Goal: Communication & Community: Answer question/provide support

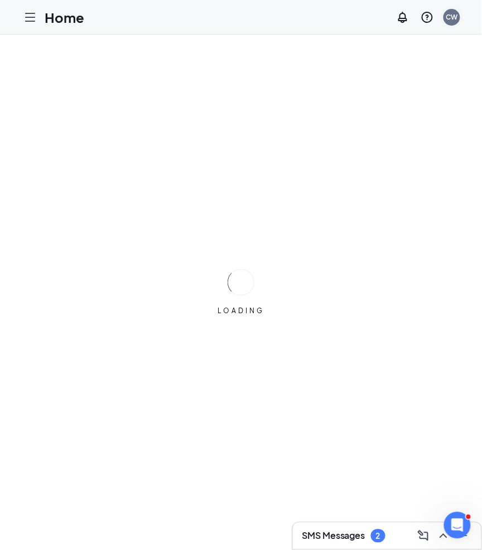
click at [450, 21] on div "CW" at bounding box center [451, 17] width 17 height 17
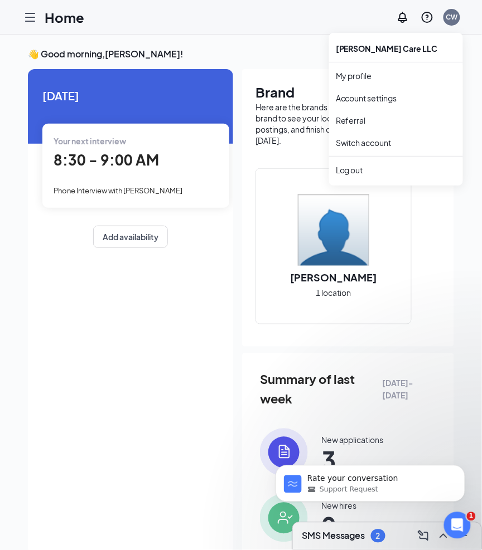
click at [29, 18] on icon "Hamburger" at bounding box center [29, 17] width 13 height 13
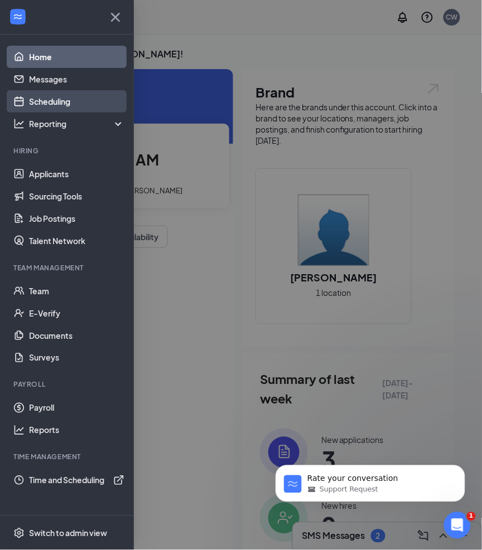
click at [41, 98] on link "Scheduling" at bounding box center [76, 101] width 95 height 22
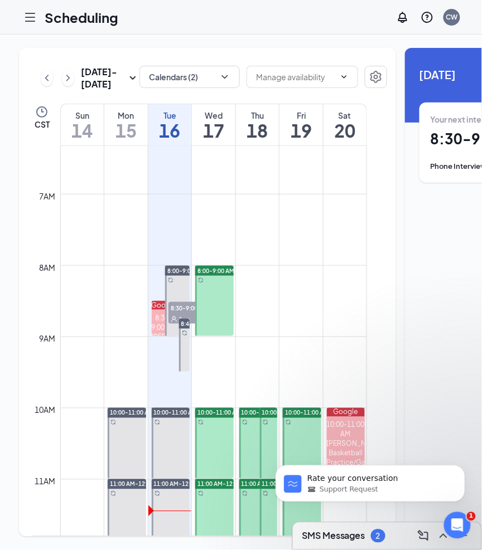
scroll to position [450, 0]
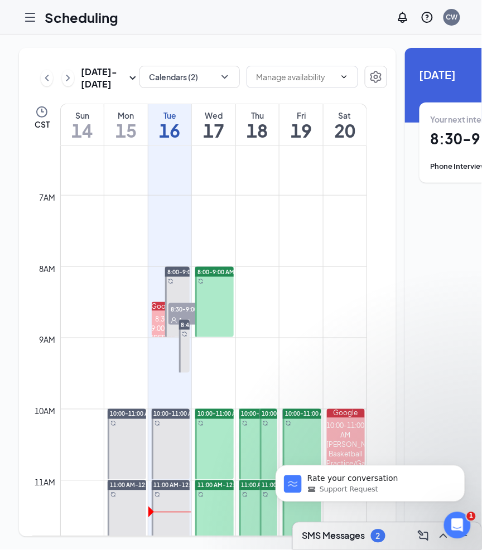
click at [181, 325] on div "1" at bounding box center [196, 319] width 56 height 11
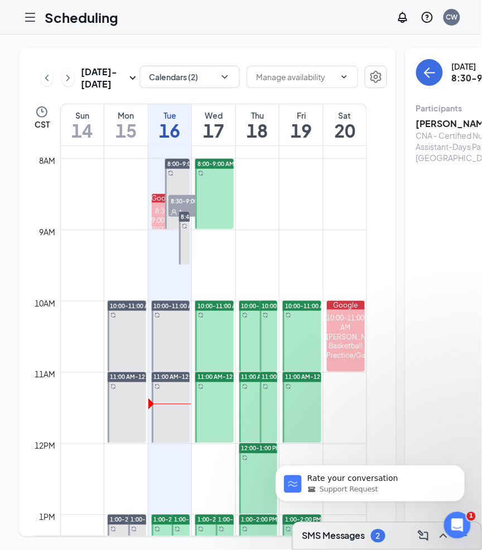
scroll to position [558, 0]
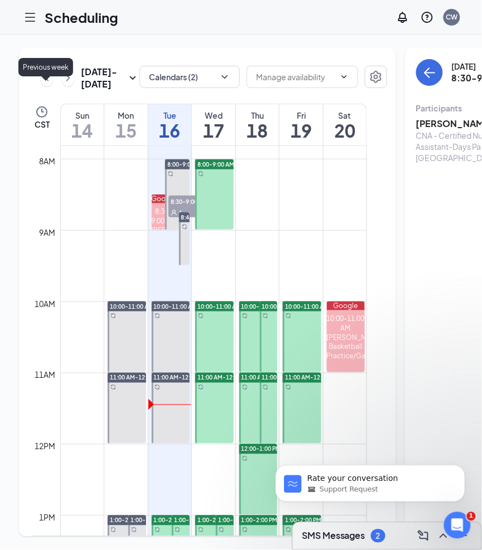
click at [46, 81] on icon "ChevronLeft" at bounding box center [46, 78] width 3 height 6
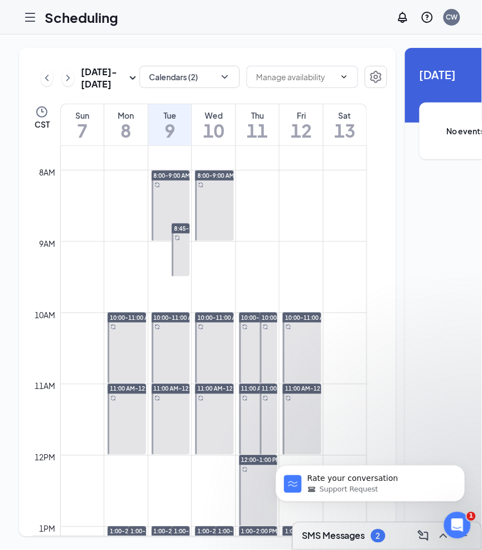
click at [32, 19] on icon "Hamburger" at bounding box center [29, 17] width 13 height 13
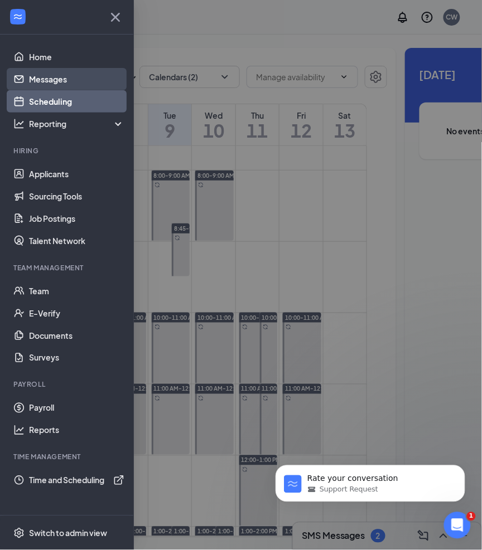
click at [60, 79] on link "Messages" at bounding box center [76, 79] width 95 height 22
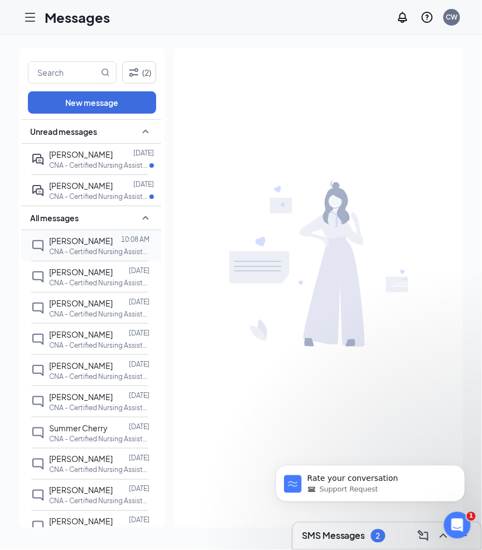
click at [82, 250] on p "CNA - Certified Nursing Assistant-Days Part Time at [GEOGRAPHIC_DATA]" at bounding box center [99, 251] width 100 height 9
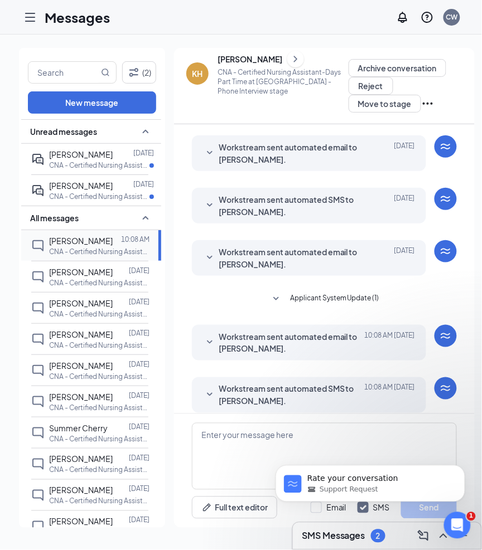
scroll to position [223, 0]
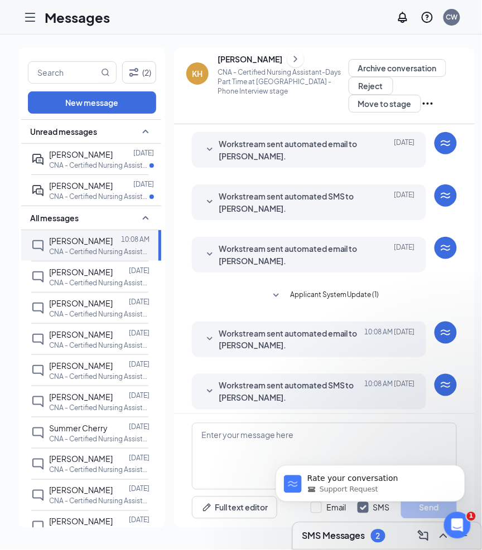
click at [213, 385] on icon "SmallChevronDown" at bounding box center [209, 391] width 13 height 13
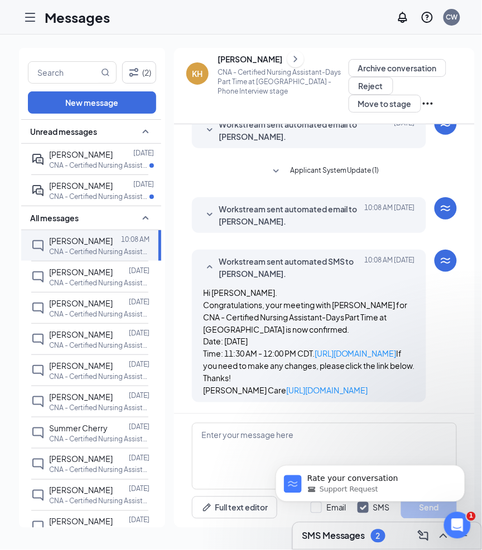
scroll to position [371, 0]
click at [71, 274] on div "[PERSON_NAME]" at bounding box center [81, 272] width 64 height 12
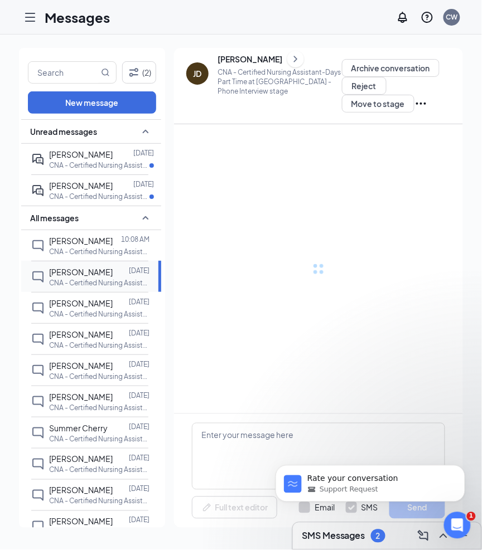
scroll to position [13, 0]
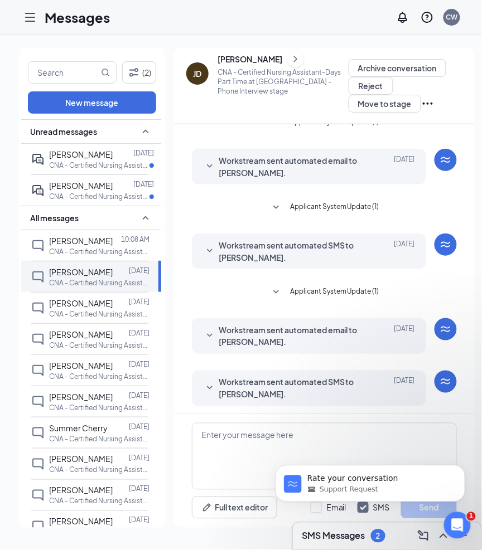
click at [206, 382] on icon "SmallChevronDown" at bounding box center [209, 388] width 13 height 13
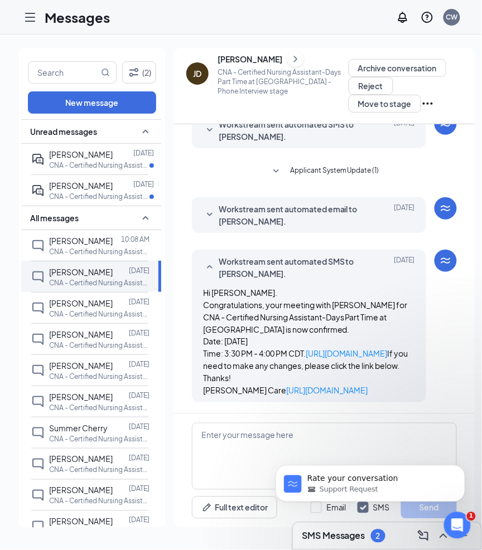
scroll to position [162, 0]
click at [248, 439] on textarea at bounding box center [324, 456] width 265 height 67
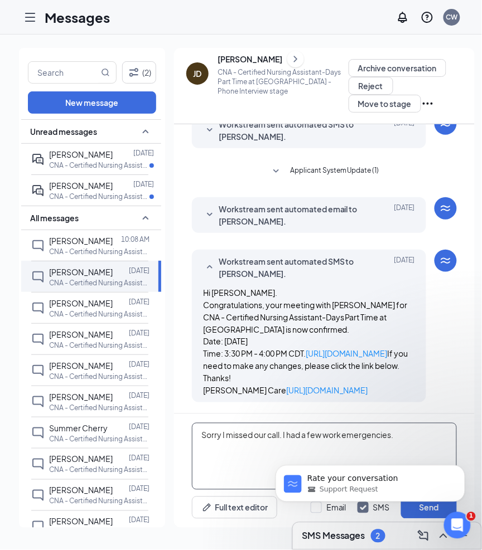
type textarea "Sorry I missed our call. I had a few work emergencies."
drag, startPoint x: 412, startPoint y: 437, endPoint x: 196, endPoint y: 430, distance: 216.4
click at [196, 430] on textarea "Sorry I missed our call. I had a few work emergencies." at bounding box center [324, 456] width 265 height 67
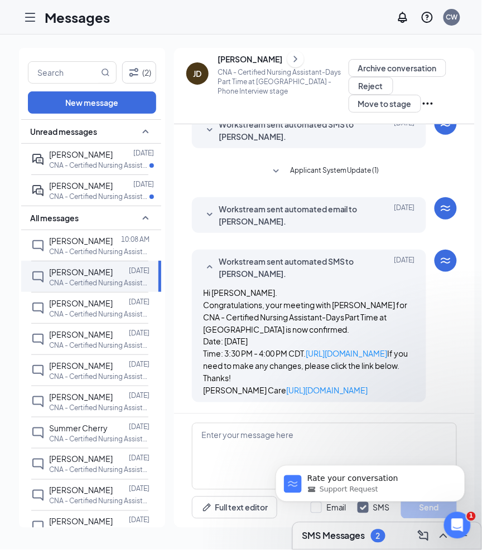
click at [208, 208] on icon "SmallChevronDown" at bounding box center [209, 214] width 13 height 13
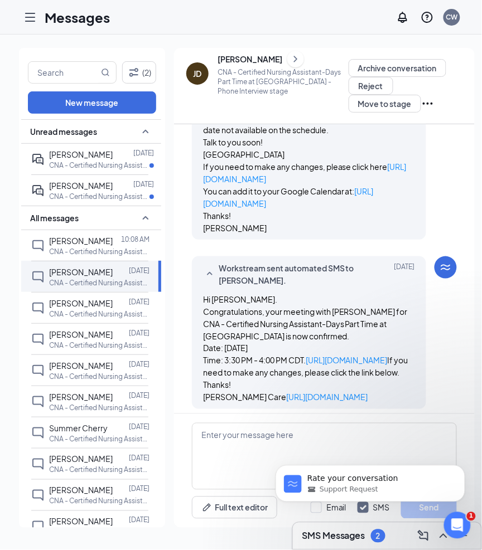
scroll to position [428, 0]
click at [80, 363] on span "[PERSON_NAME]" at bounding box center [81, 366] width 64 height 10
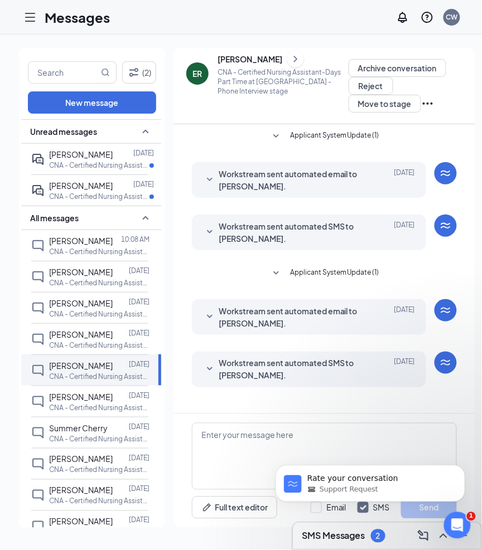
click at [211, 363] on icon "SmallChevronDown" at bounding box center [209, 369] width 13 height 13
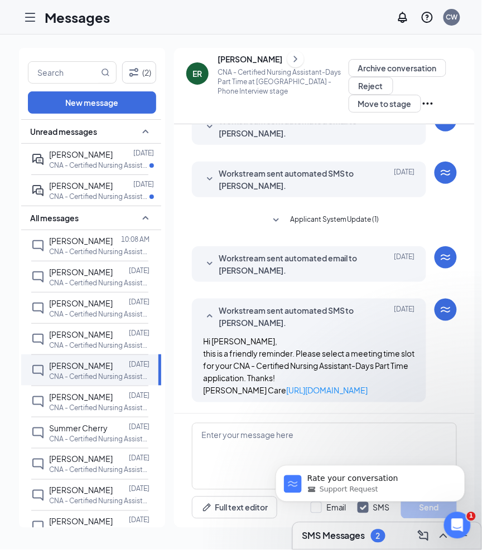
scroll to position [59, 0]
click at [213, 257] on icon "SmallChevronDown" at bounding box center [209, 263] width 13 height 13
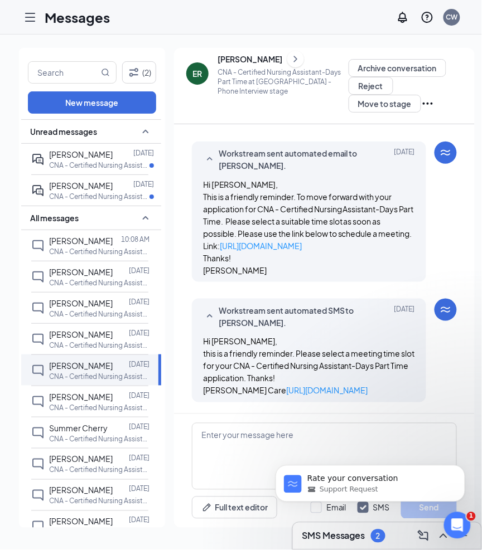
scroll to position [172, 0]
click at [76, 194] on p "CNA - Certified Nursing Assistant-Days Part Time at [GEOGRAPHIC_DATA]" at bounding box center [99, 196] width 100 height 9
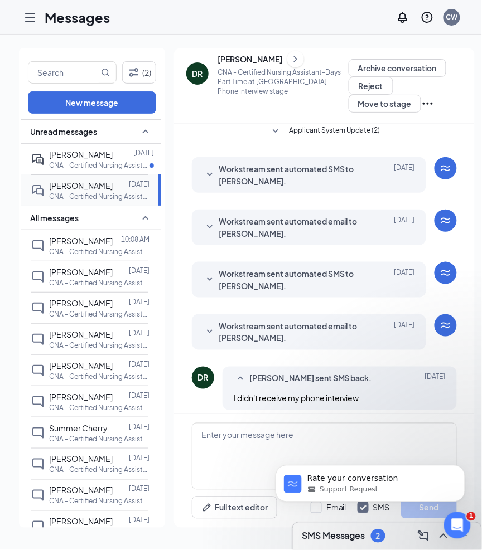
scroll to position [144, 0]
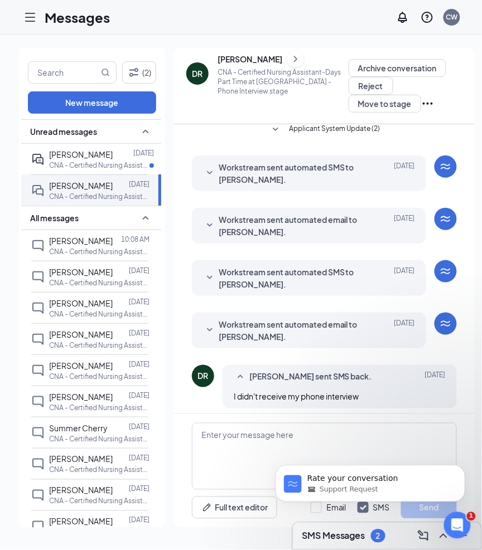
click at [211, 324] on icon "SmallChevronDown" at bounding box center [209, 330] width 13 height 13
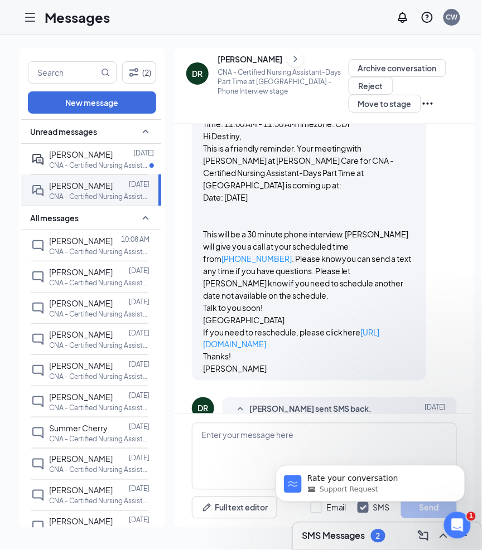
scroll to position [375, 0]
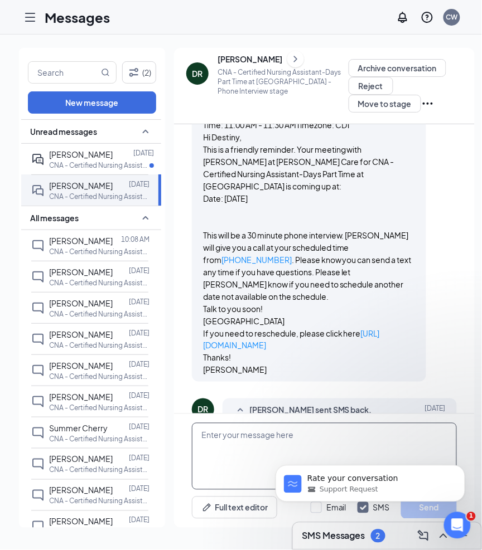
click at [236, 444] on textarea at bounding box center [324, 456] width 265 height 67
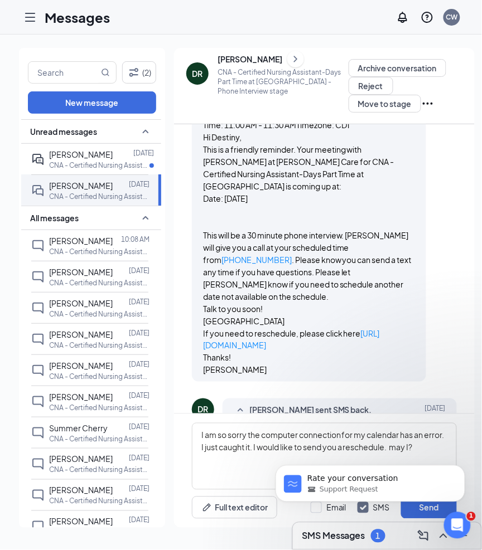
click at [393, 447] on body "Rate your conversation Support Request" at bounding box center [370, 480] width 214 height 69
click at [427, 453] on body "Rate your conversation Support Request" at bounding box center [370, 480] width 214 height 69
click at [416, 448] on body "Rate your conversation Support Request" at bounding box center [370, 480] width 214 height 69
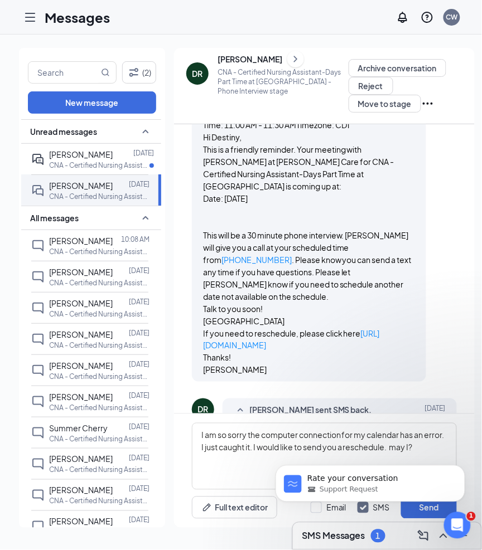
click at [416, 448] on body "Rate your conversation Support Request" at bounding box center [370, 480] width 214 height 69
click at [456, 467] on button "Dismiss notification" at bounding box center [461, 468] width 14 height 14
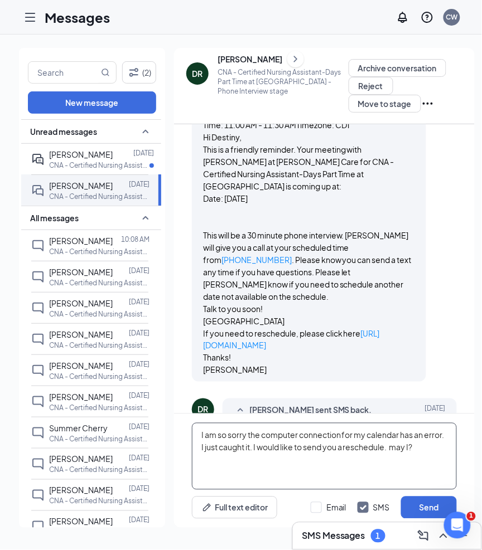
click at [399, 448] on textarea "I am so sorry the computer connection for my calendar has an error. I just caug…" at bounding box center [324, 456] width 265 height 67
type textarea "I am so sorry the computer connection for my calendar has an error. I just caug…"
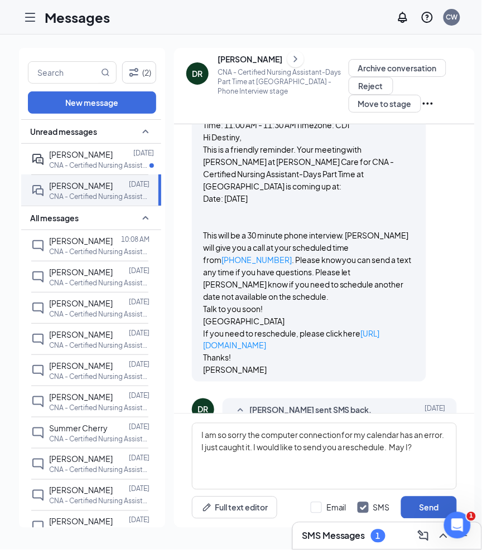
click at [420, 510] on button "Send" at bounding box center [429, 508] width 56 height 22
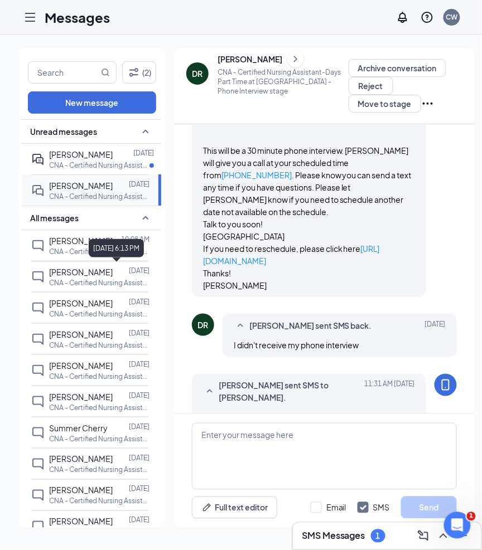
scroll to position [469, 0]
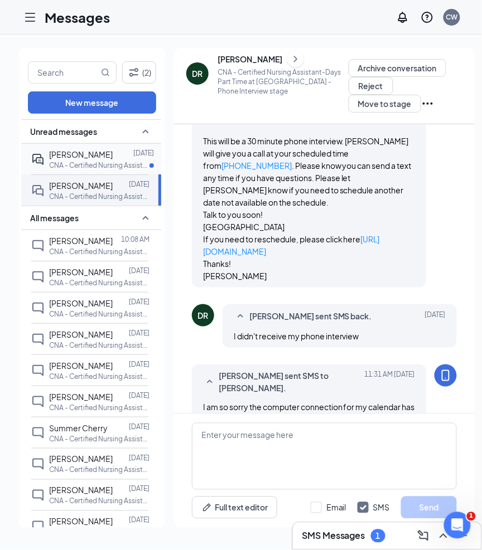
click at [105, 162] on p "CNA - Certified Nursing Assistant-Days Part Time at [GEOGRAPHIC_DATA]" at bounding box center [99, 165] width 100 height 9
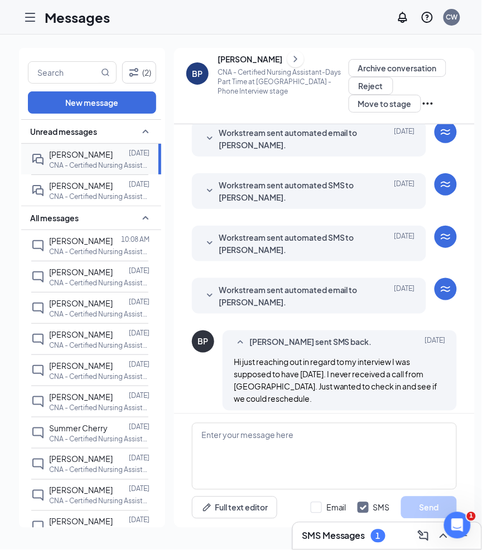
scroll to position [179, 0]
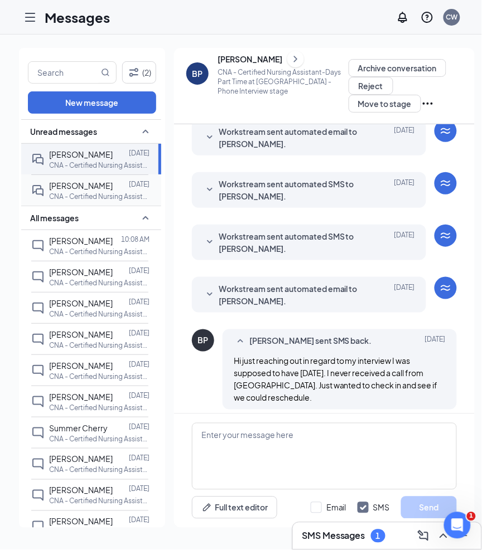
click at [106, 195] on p "CNA - Certified Nursing Assistant-Days Part Time at [GEOGRAPHIC_DATA]" at bounding box center [99, 196] width 100 height 9
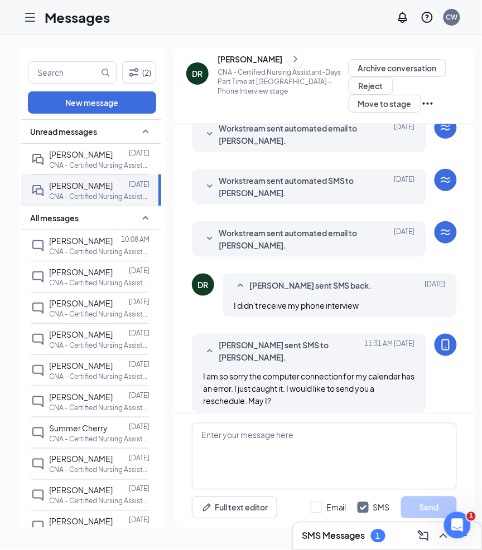
scroll to position [240, 0]
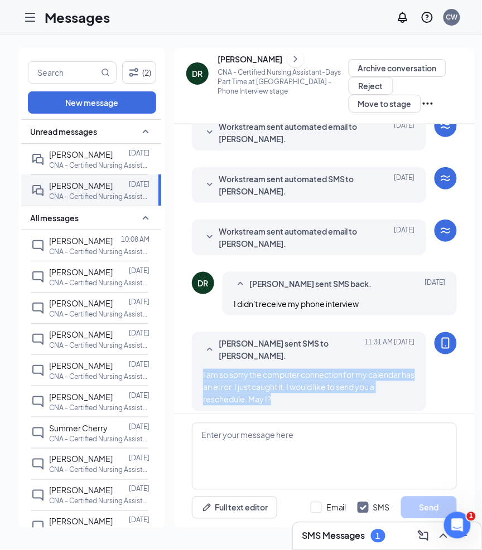
drag, startPoint x: 200, startPoint y: 366, endPoint x: 278, endPoint y: 391, distance: 82.0
click at [279, 391] on div "[PERSON_NAME] sent SMS to [PERSON_NAME]. [DATE] 11:31 AM I am so sorry the comp…" at bounding box center [309, 371] width 234 height 79
copy span "I am so sorry the computer connection for my calendar has an error. I just caug…"
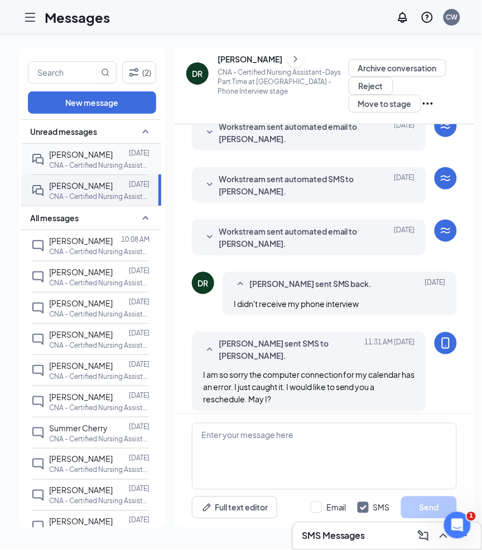
click at [113, 157] on div at bounding box center [121, 154] width 16 height 12
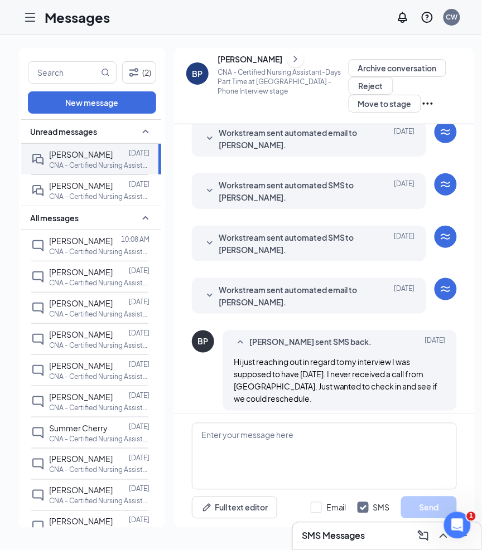
scroll to position [179, 0]
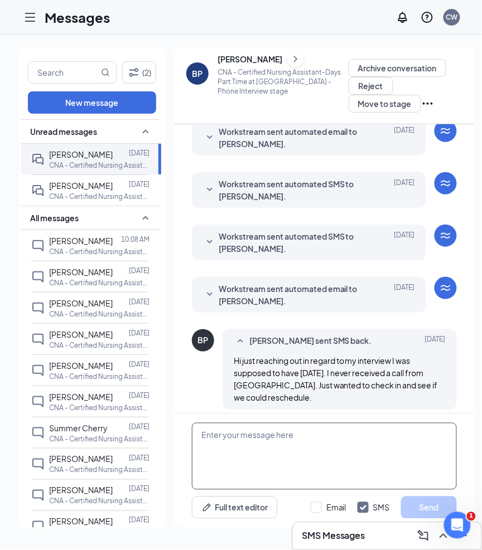
click at [246, 438] on textarea at bounding box center [324, 456] width 265 height 67
paste textarea "I am so sorry the computer connection for my calendar has an error. I just caug…"
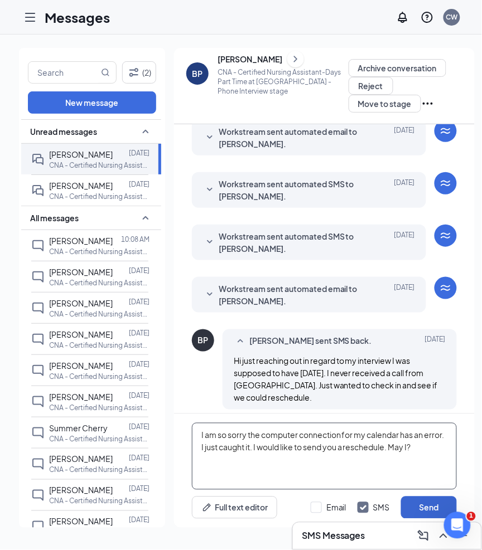
type textarea "I am so sorry the computer connection for my calendar has an error. I just caug…"
click at [422, 506] on button "Send" at bounding box center [429, 508] width 56 height 22
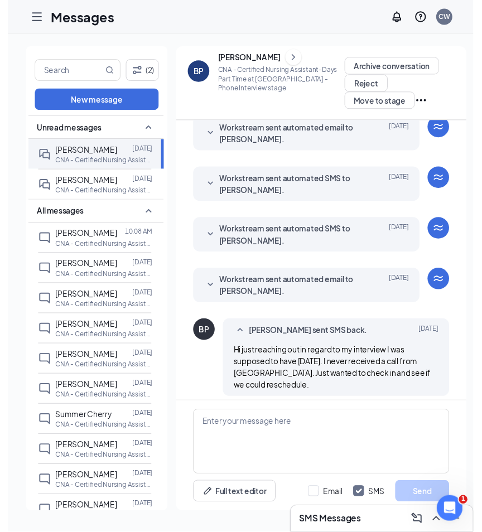
scroll to position [273, 0]
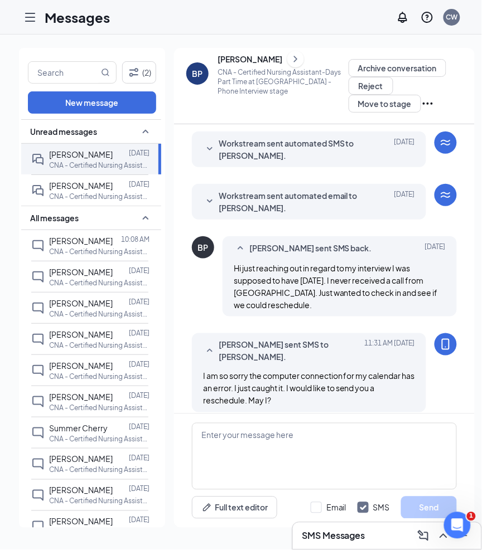
click at [31, 20] on icon "Hamburger" at bounding box center [29, 17] width 13 height 13
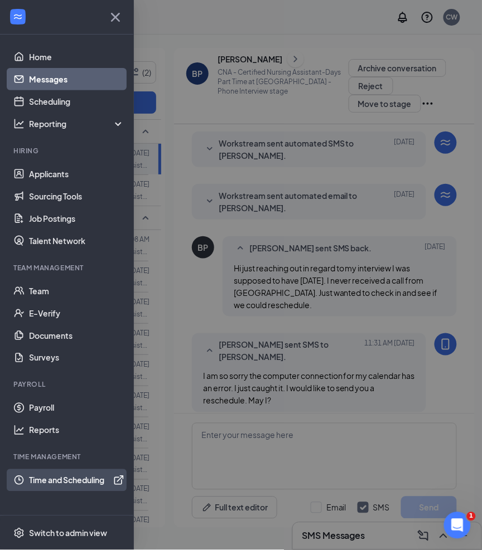
click at [52, 478] on link "Time and Scheduling" at bounding box center [76, 480] width 95 height 22
